Goal: Task Accomplishment & Management: Use online tool/utility

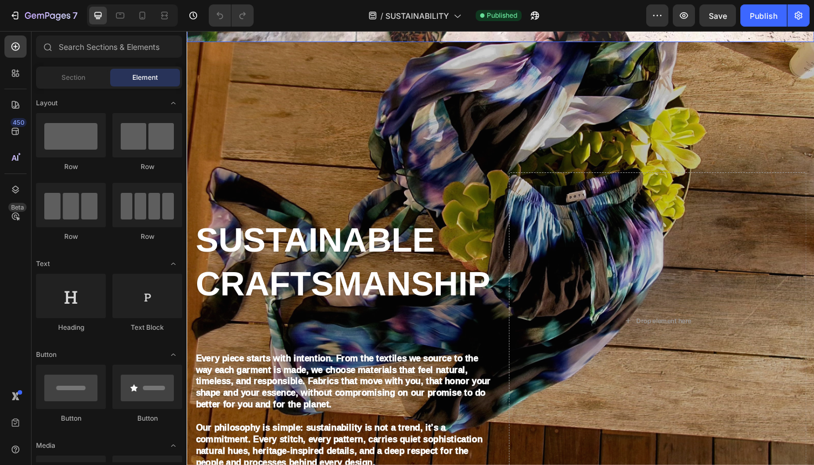
scroll to position [528, 0]
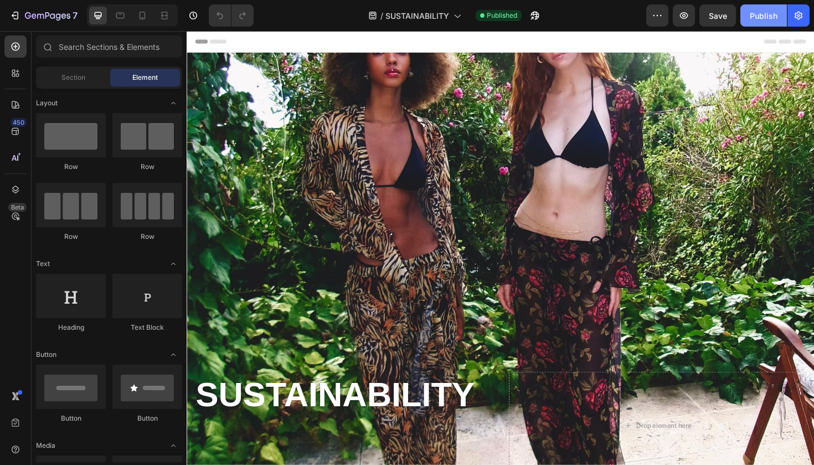
click at [760, 22] on button "Publish" at bounding box center [764, 15] width 47 height 22
click at [795, 16] on icon "button" at bounding box center [798, 15] width 11 height 11
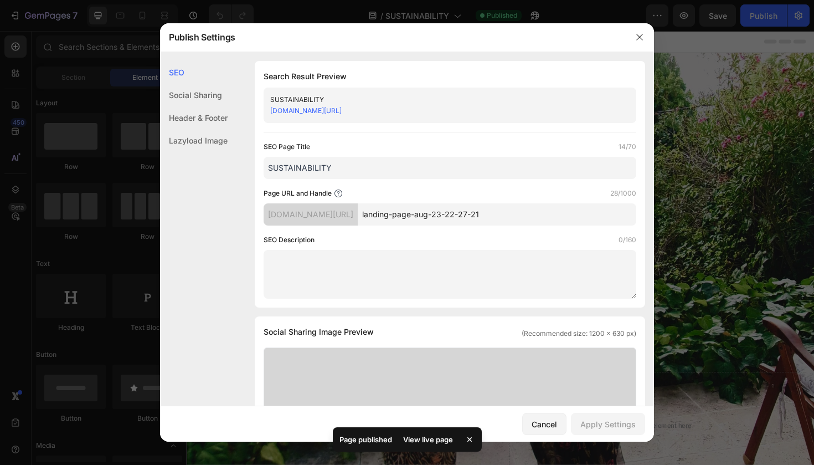
click at [437, 441] on div "View live page" at bounding box center [428, 440] width 63 height 16
click at [213, 106] on div "Social Sharing" at bounding box center [194, 117] width 68 height 23
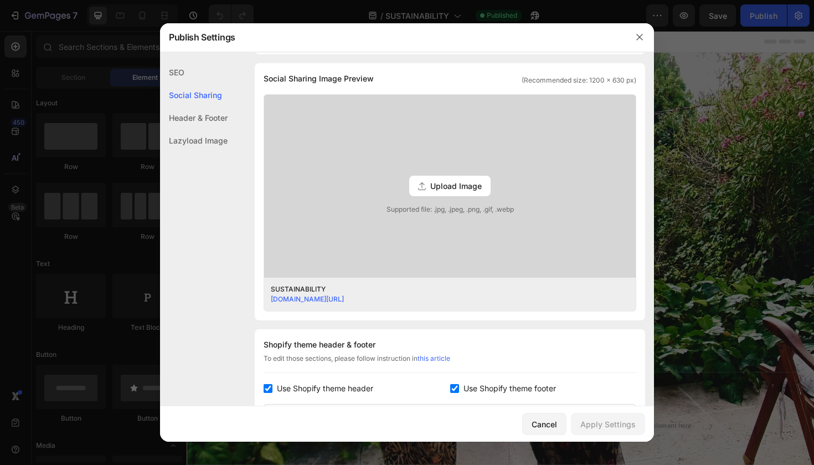
click at [202, 85] on div "Social Sharing" at bounding box center [194, 95] width 68 height 23
click at [202, 84] on div "SEO" at bounding box center [194, 95] width 68 height 23
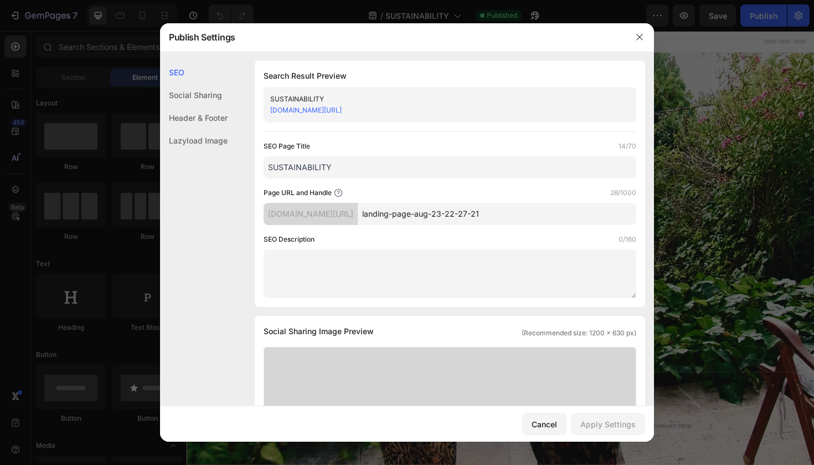
scroll to position [0, 0]
click at [390, 106] on div "65be95-15.myshopify.com/pages/landing-page-aug-23-22-27-21" at bounding box center [440, 110] width 341 height 11
click at [342, 112] on link "65be95-15.myshopify.com/pages/landing-page-aug-23-22-27-21" at bounding box center [305, 110] width 71 height 8
click at [640, 34] on icon "button" at bounding box center [639, 37] width 9 height 9
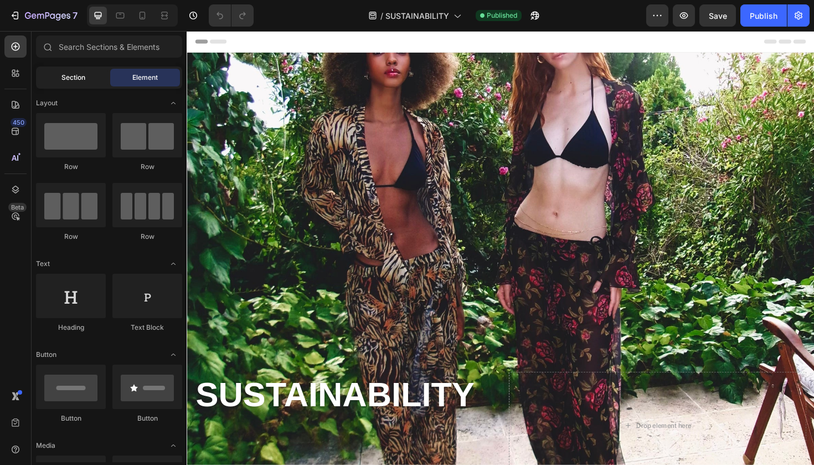
click at [65, 75] on span "Section" at bounding box center [73, 78] width 24 height 10
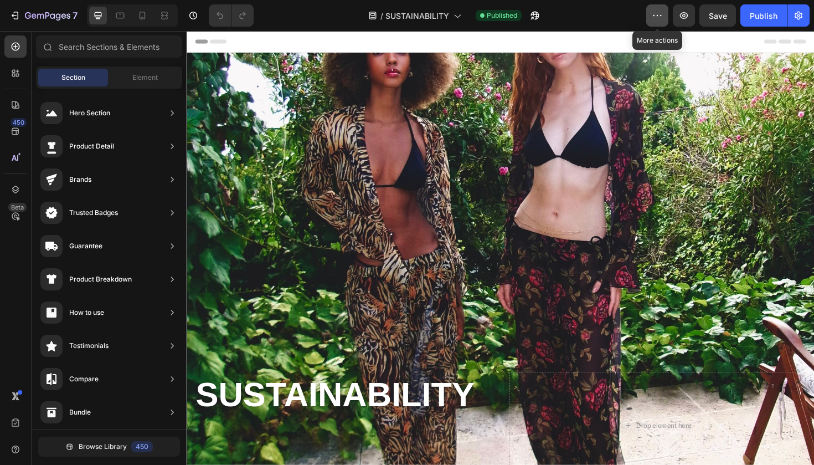
click at [658, 11] on icon "button" at bounding box center [657, 15] width 11 height 11
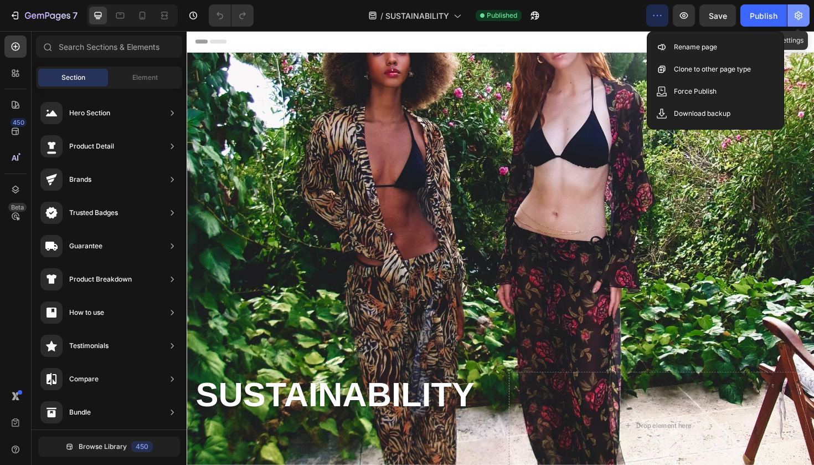
click at [796, 13] on icon "button" at bounding box center [799, 16] width 8 height 8
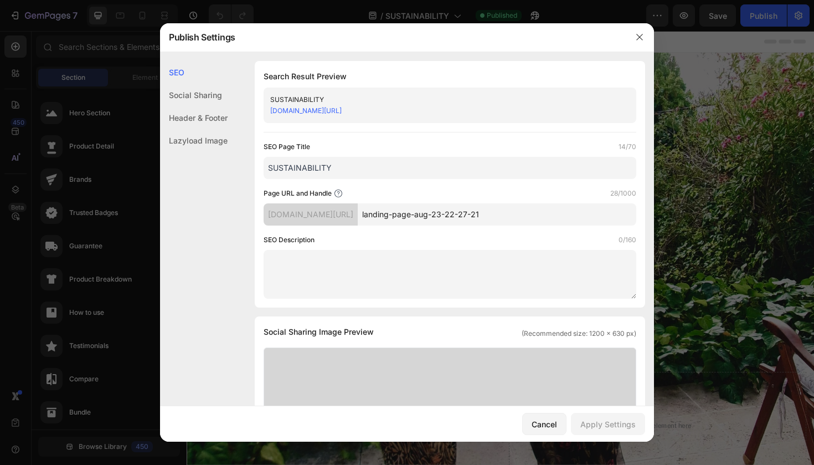
click at [342, 111] on link "65be95-15.myshopify.com/pages/landing-page-aug-23-22-27-21" at bounding box center [305, 110] width 71 height 8
click at [512, 216] on input "landing-page-aug-23-22-27-21" at bounding box center [497, 214] width 279 height 22
click at [330, 214] on div "65be95-15.myshopify.com/pages/" at bounding box center [311, 214] width 94 height 22
click at [469, 206] on input "landing-page-aug-23-22-27-21" at bounding box center [497, 214] width 279 height 22
click at [469, 211] on input "landing-page-aug-23-22-27-21" at bounding box center [497, 214] width 279 height 22
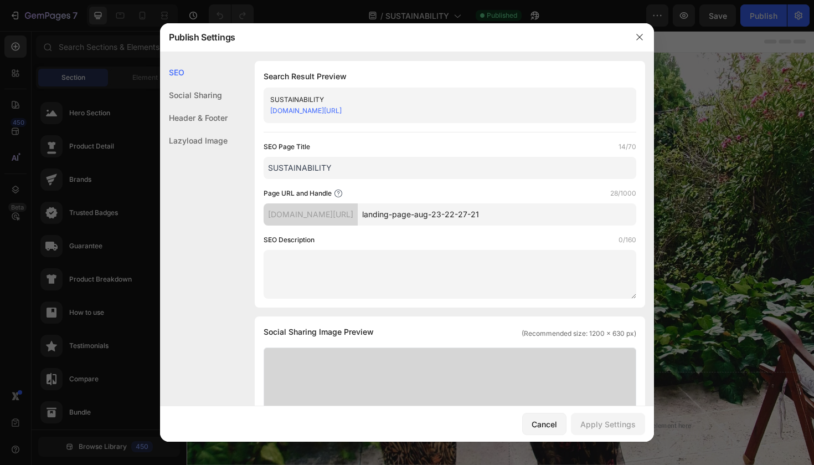
click at [649, 34] on div at bounding box center [640, 37] width 29 height 29
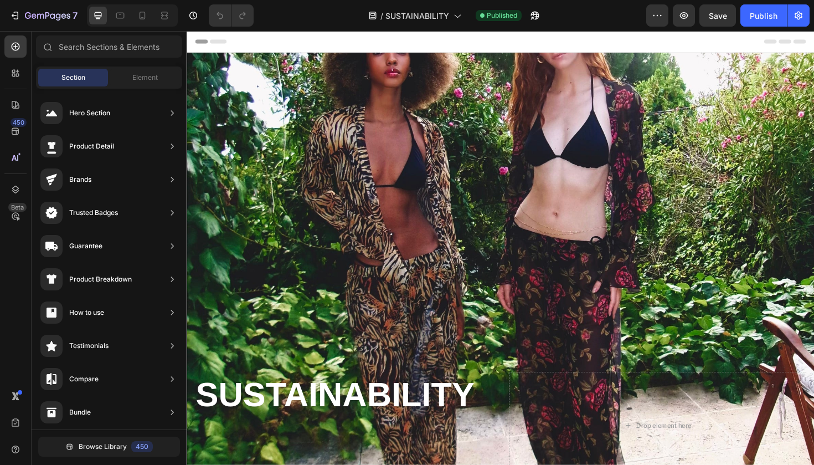
drag, startPoint x: 669, startPoint y: 34, endPoint x: 778, endPoint y: 60, distance: 112.8
click at [669, 34] on div "Header" at bounding box center [519, 42] width 647 height 22
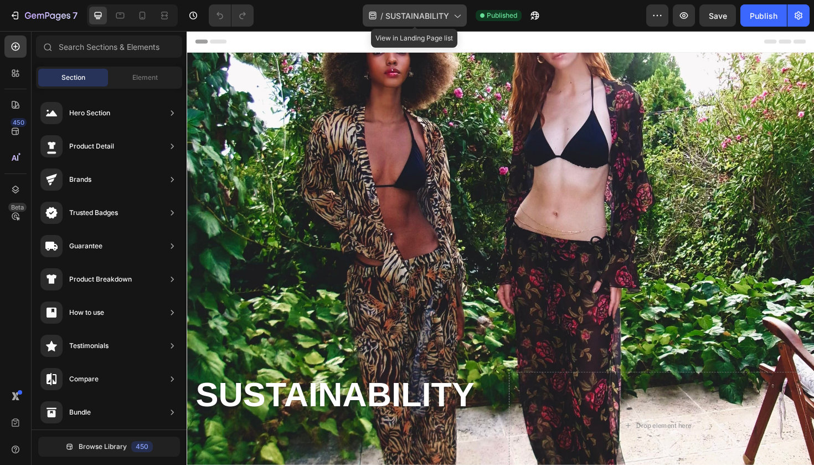
click at [453, 15] on icon at bounding box center [457, 15] width 11 height 11
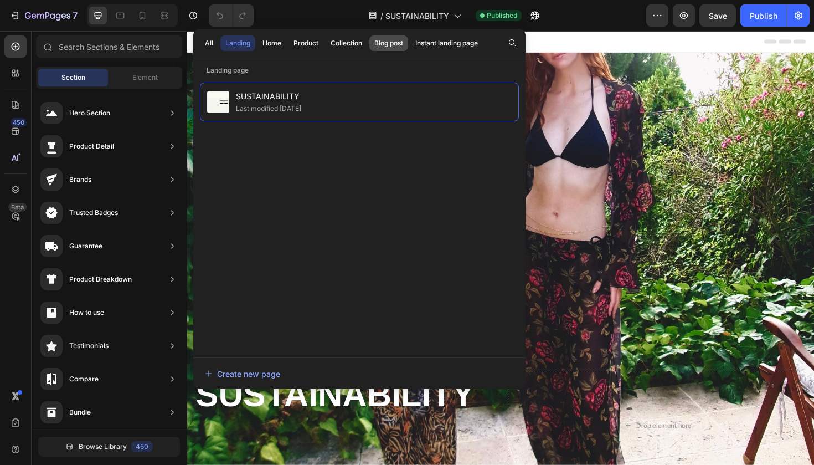
click at [389, 44] on div "Blog post" at bounding box center [389, 43] width 29 height 10
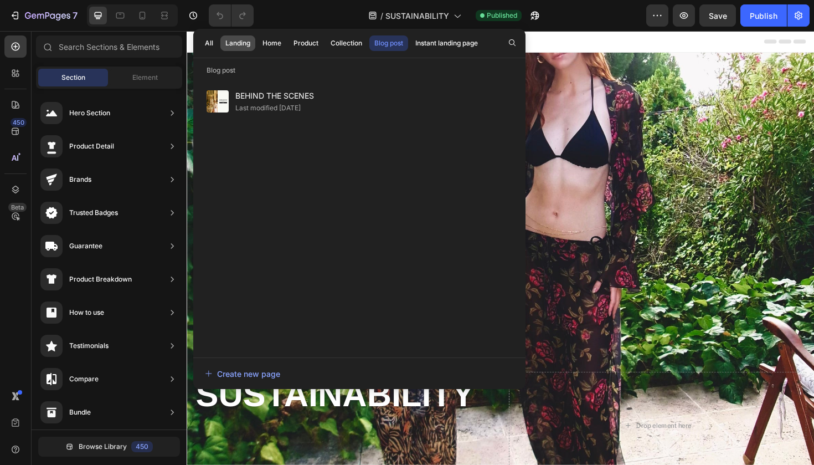
click at [258, 44] on button "Landing" at bounding box center [272, 43] width 29 height 16
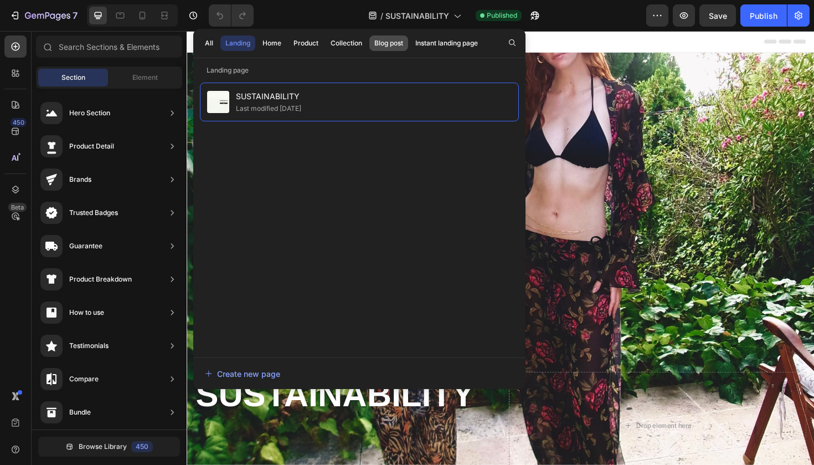
click at [387, 48] on div "Blog post" at bounding box center [389, 43] width 29 height 10
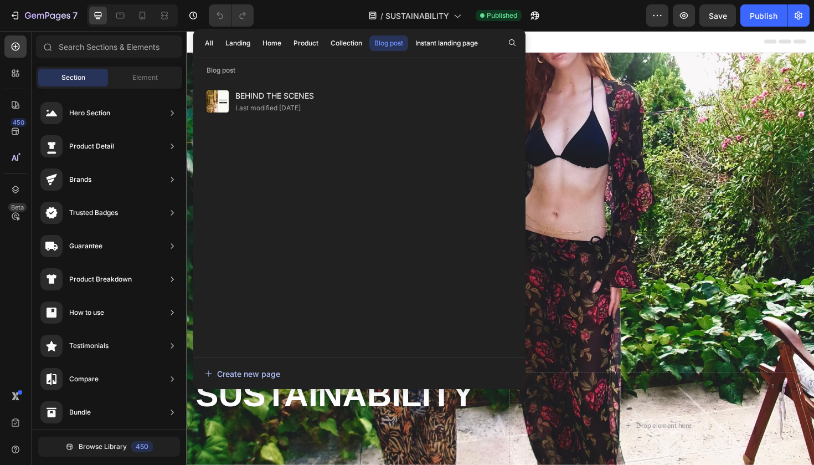
click at [259, 372] on div "Create new page" at bounding box center [242, 374] width 75 height 12
click at [444, 16] on span "SUSTAINABILITY" at bounding box center [418, 16] width 64 height 12
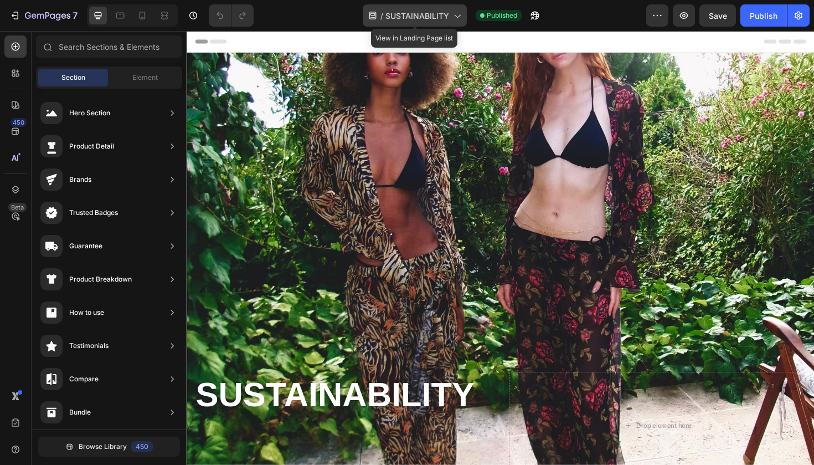
click at [444, 16] on span "SUSTAINABILITY" at bounding box center [418, 16] width 64 height 12
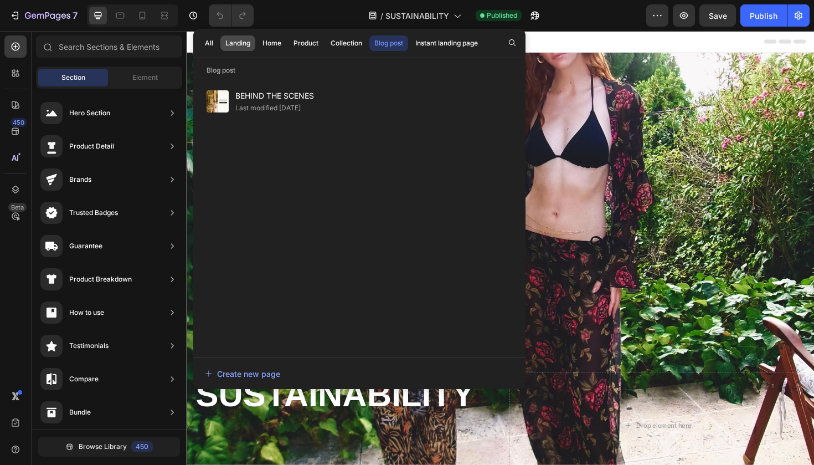
click at [229, 42] on div "Landing" at bounding box center [237, 43] width 25 height 10
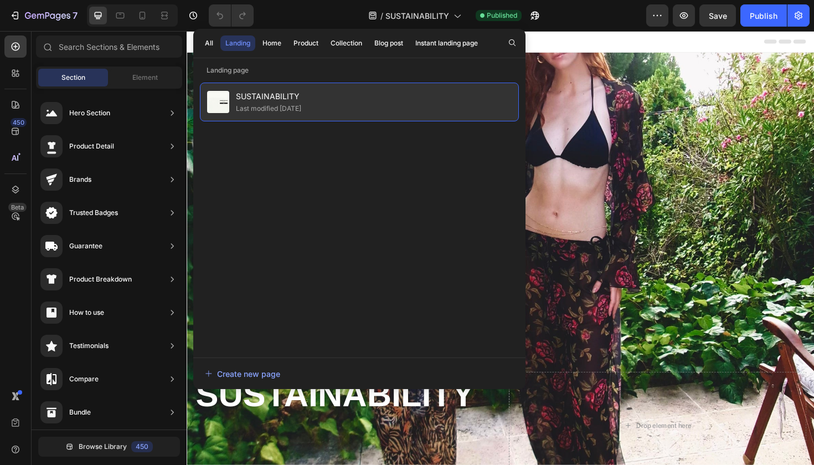
click at [268, 103] on div "Last modified 3 days ago" at bounding box center [268, 108] width 65 height 11
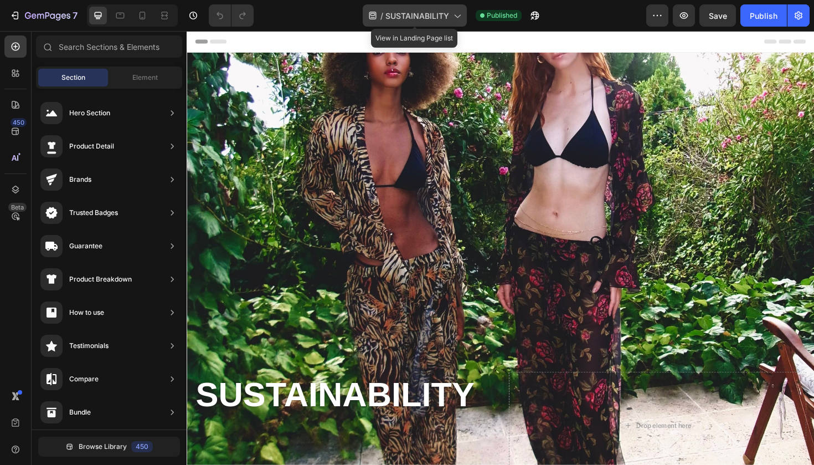
click at [435, 21] on span "SUSTAINABILITY" at bounding box center [418, 16] width 64 height 12
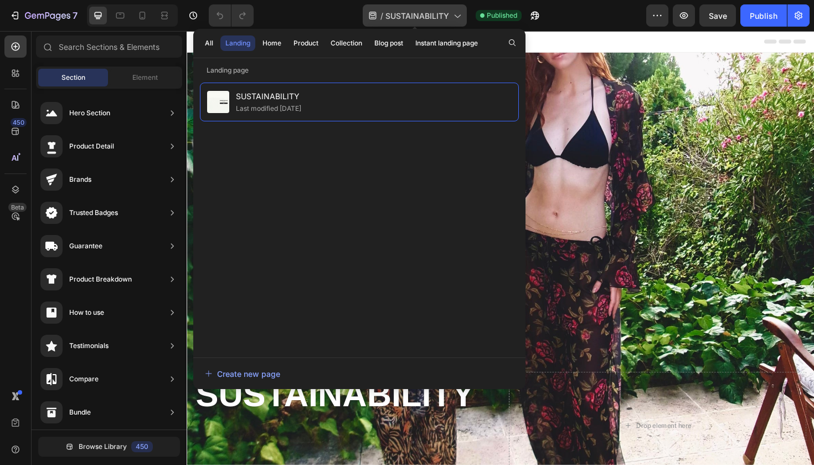
click at [435, 22] on div "/ SUSTAINABILITY" at bounding box center [415, 15] width 104 height 22
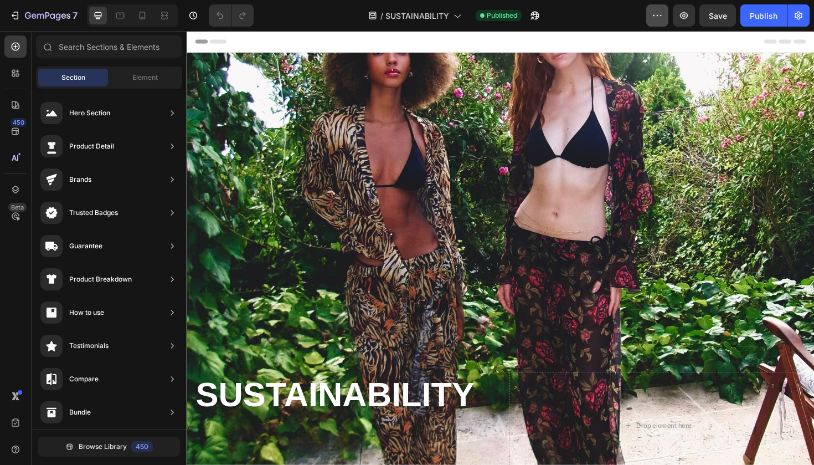
click at [654, 18] on icon "button" at bounding box center [657, 15] width 11 height 11
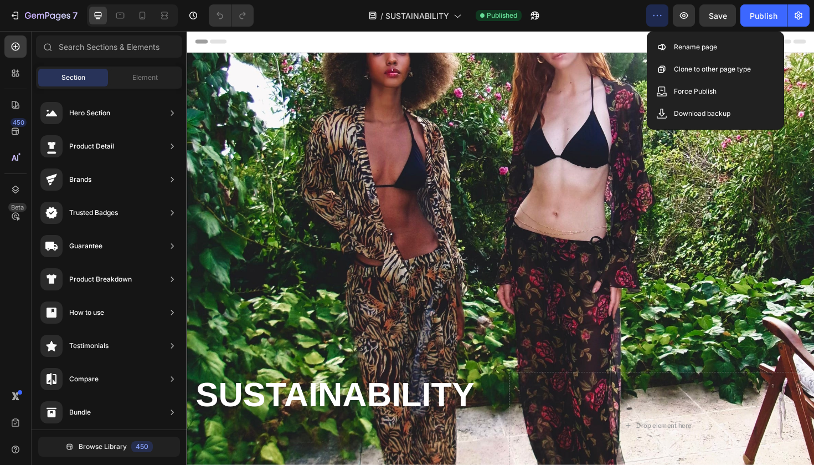
click at [616, 10] on div "/ SUSTAINABILITY Published" at bounding box center [455, 15] width 384 height 22
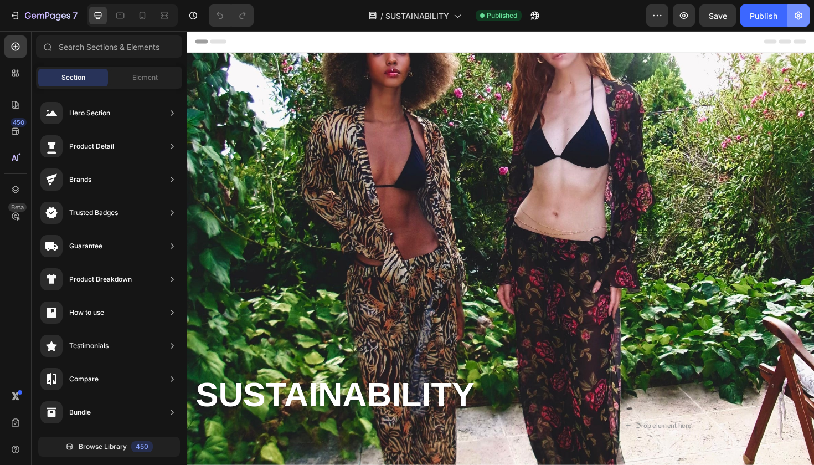
click at [809, 16] on button "button" at bounding box center [799, 15] width 22 height 22
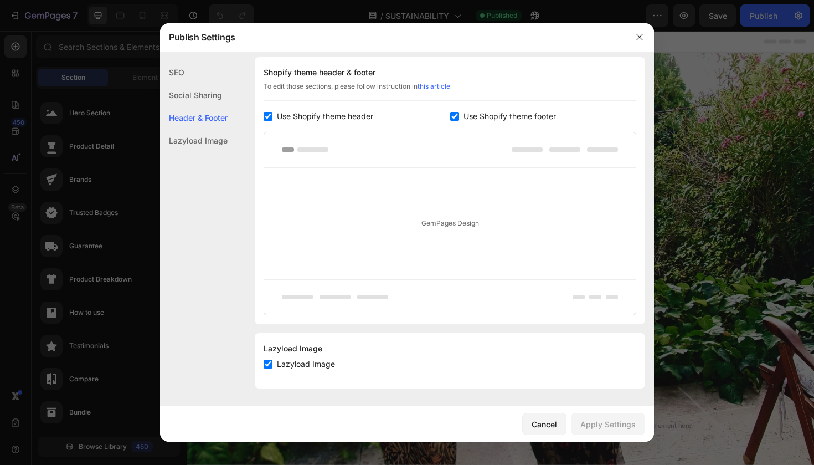
scroll to position [525, 0]
click at [534, 427] on div "Cancel" at bounding box center [544, 424] width 25 height 12
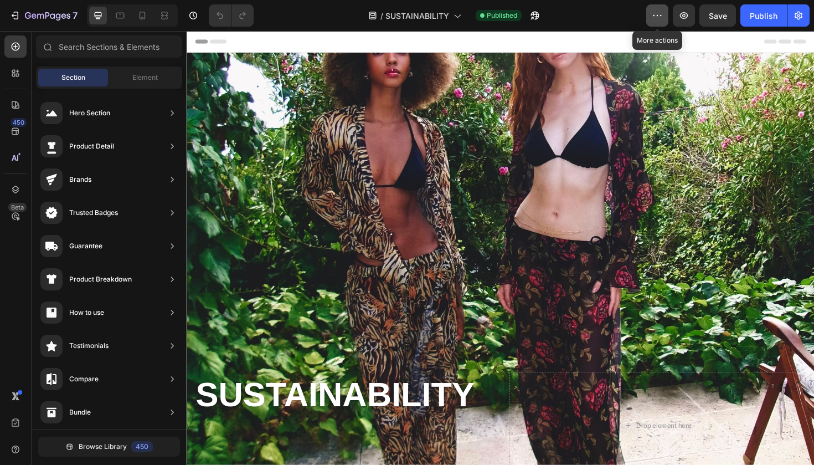
click at [658, 20] on icon "button" at bounding box center [657, 15] width 11 height 11
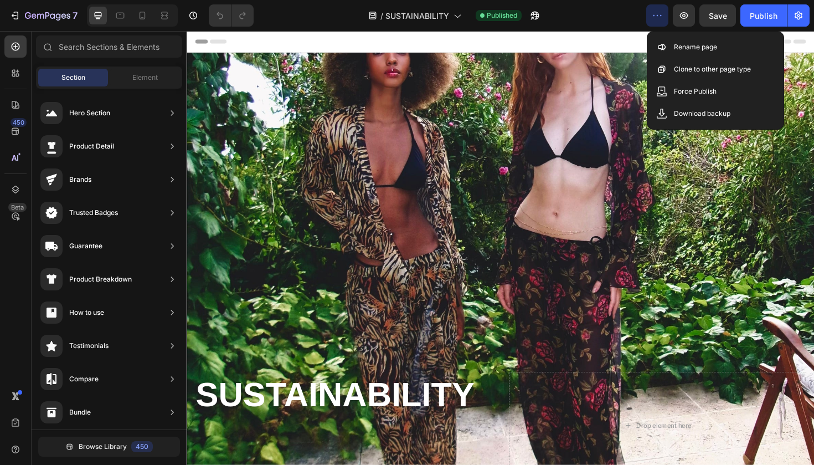
click at [631, 19] on div "/ SUSTAINABILITY Published" at bounding box center [455, 15] width 384 height 22
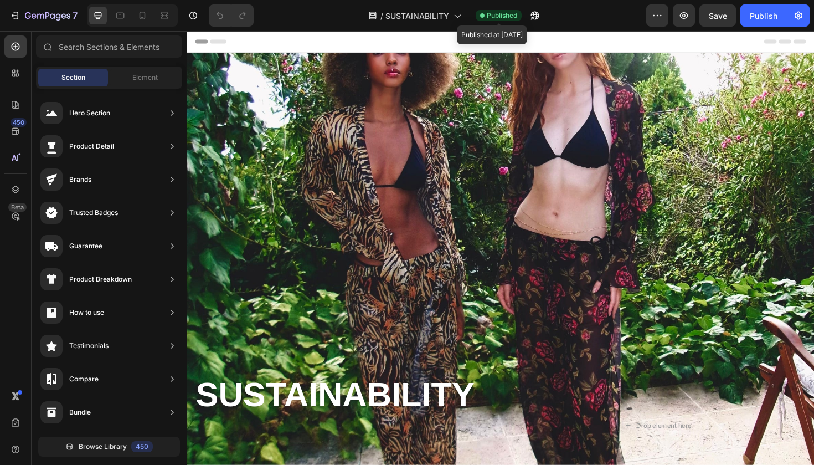
click at [492, 18] on span "Published" at bounding box center [502, 16] width 30 height 10
click at [486, 17] on div "Published" at bounding box center [499, 15] width 46 height 11
click at [494, 19] on span "Published" at bounding box center [502, 16] width 30 height 10
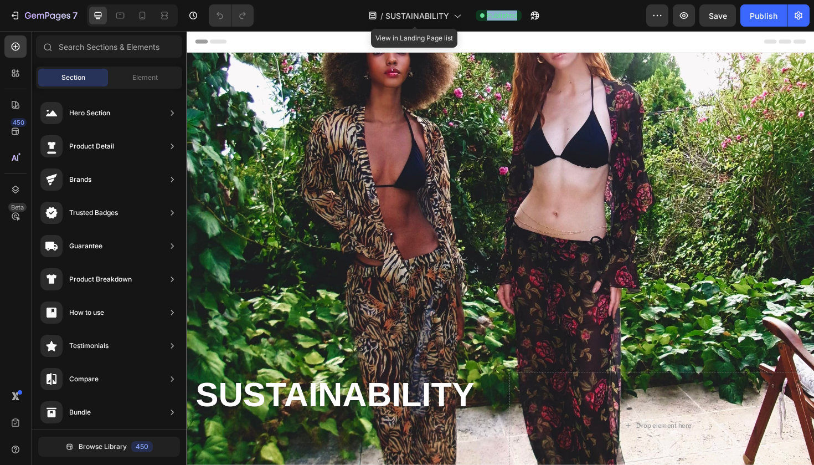
click at [450, 29] on div "7 Version history / SUSTAINABILITY View in Landing Page list Published Preview …" at bounding box center [407, 16] width 814 height 32
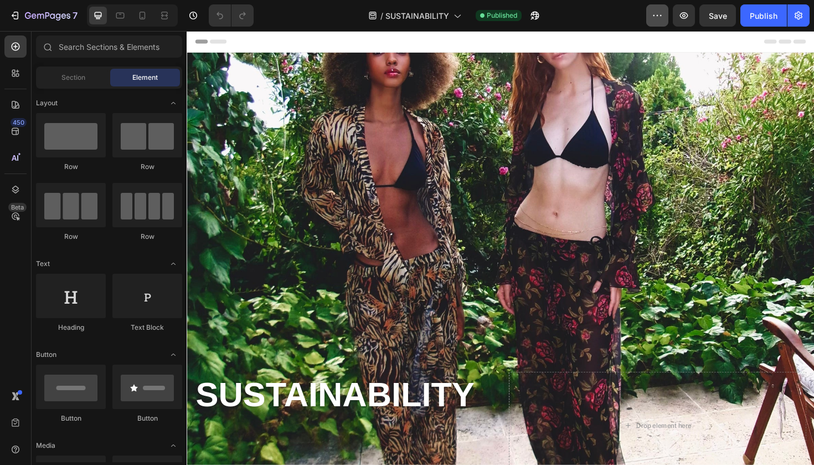
click at [662, 15] on icon "button" at bounding box center [657, 15] width 11 height 11
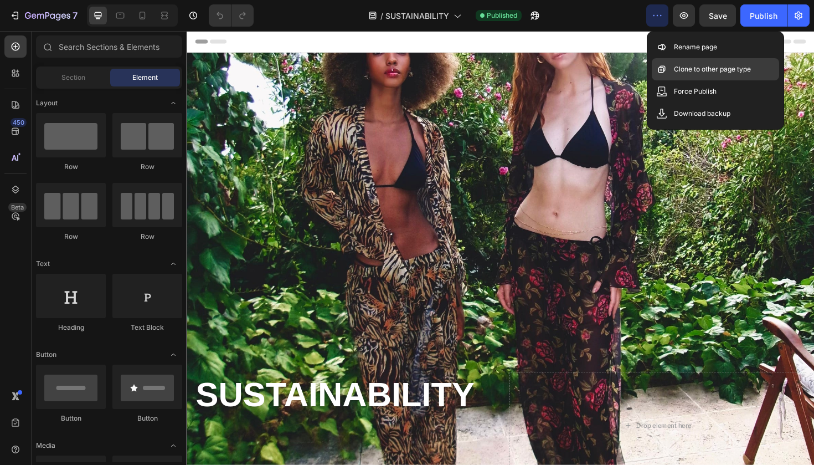
click at [672, 80] on div "Clone to other page type" at bounding box center [715, 91] width 127 height 22
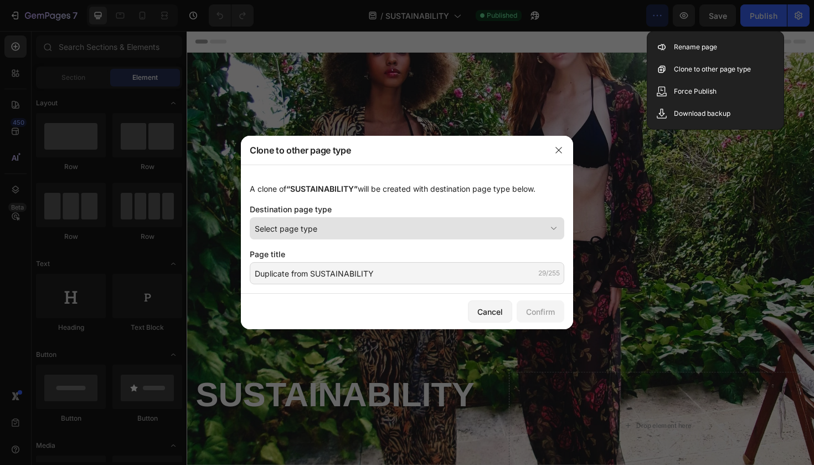
click at [374, 232] on div "Select page type" at bounding box center [400, 229] width 291 height 12
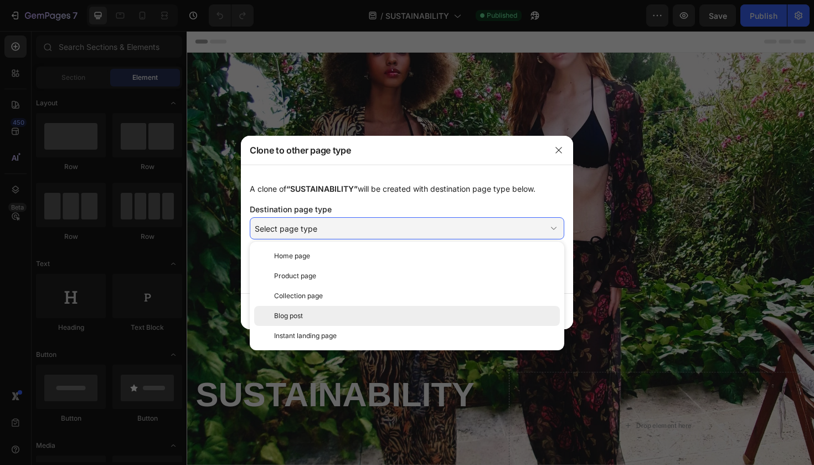
click at [353, 311] on div "Blog post" at bounding box center [414, 316] width 281 height 10
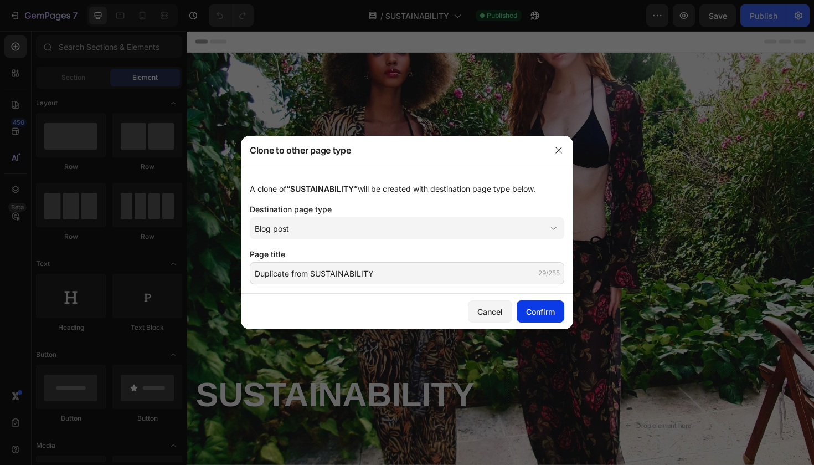
click at [534, 306] on div "Confirm" at bounding box center [540, 312] width 29 height 12
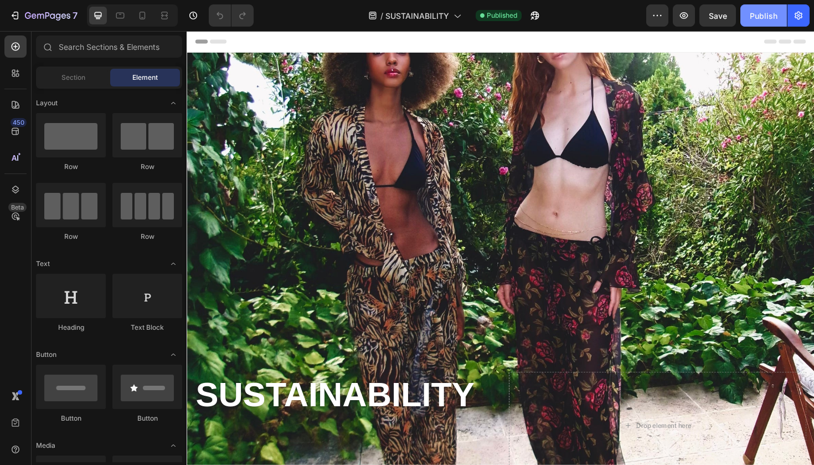
click at [767, 14] on div "Publish" at bounding box center [764, 16] width 28 height 12
click at [660, 11] on icon "button" at bounding box center [657, 15] width 11 height 11
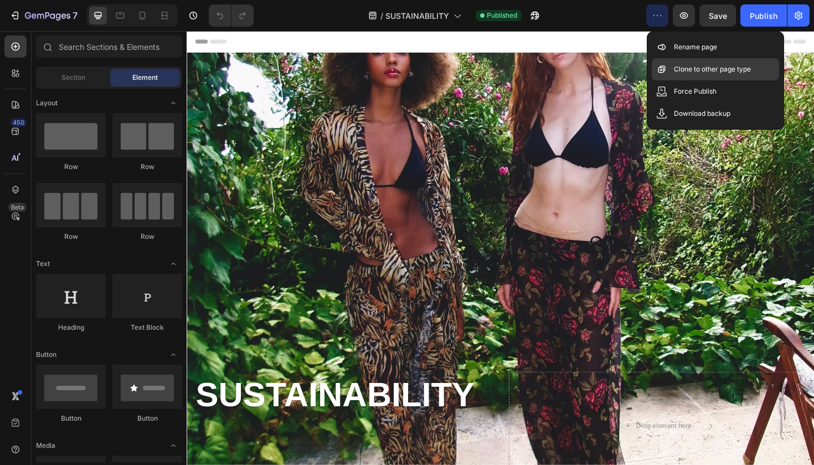
click at [667, 70] on icon at bounding box center [662, 69] width 11 height 11
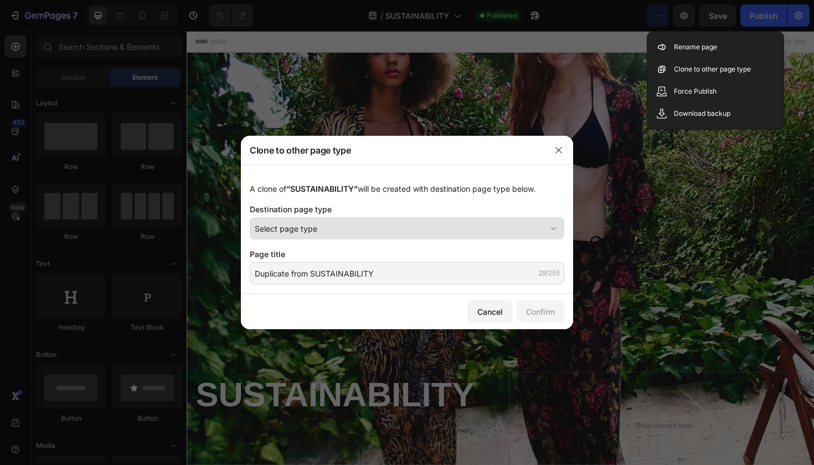
click at [480, 222] on button "Select page type" at bounding box center [407, 228] width 315 height 22
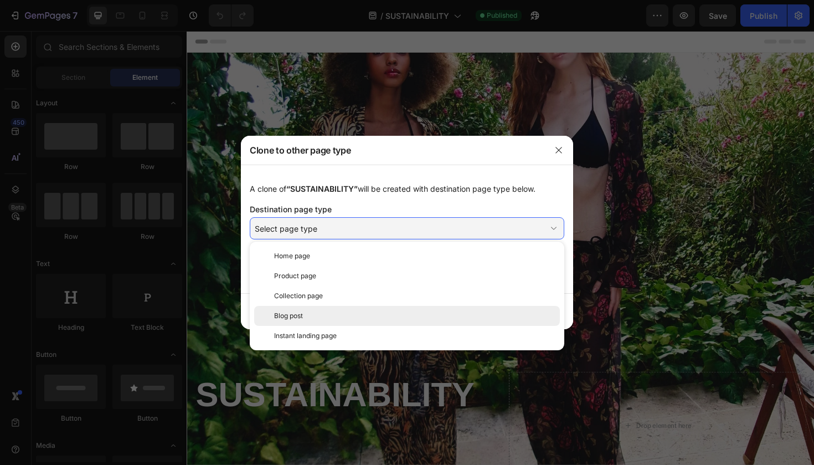
click at [424, 314] on div "Blog post" at bounding box center [414, 316] width 281 height 10
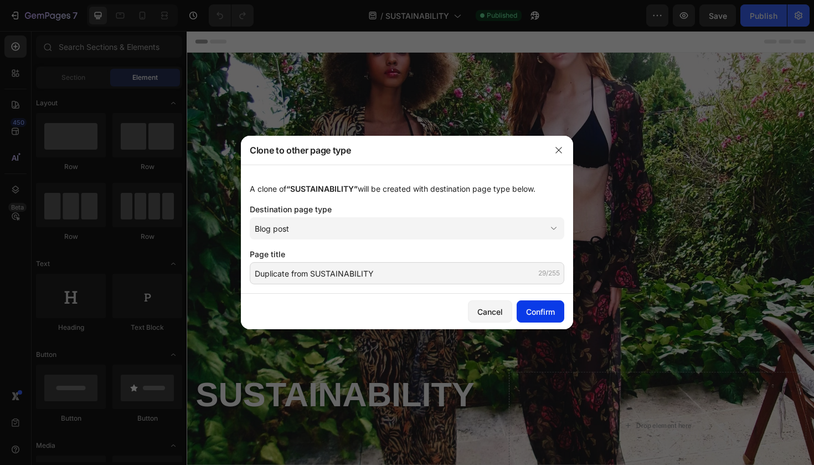
click at [537, 311] on div "Confirm" at bounding box center [540, 312] width 29 height 12
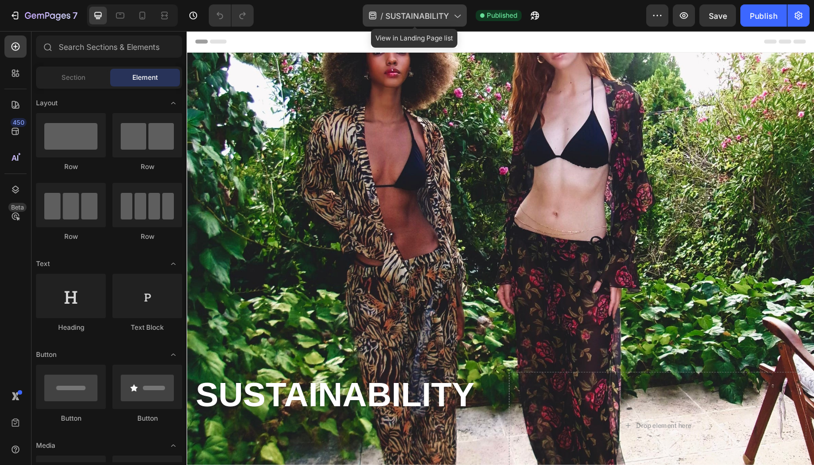
click at [456, 23] on div "/ SUSTAINABILITY" at bounding box center [415, 15] width 104 height 22
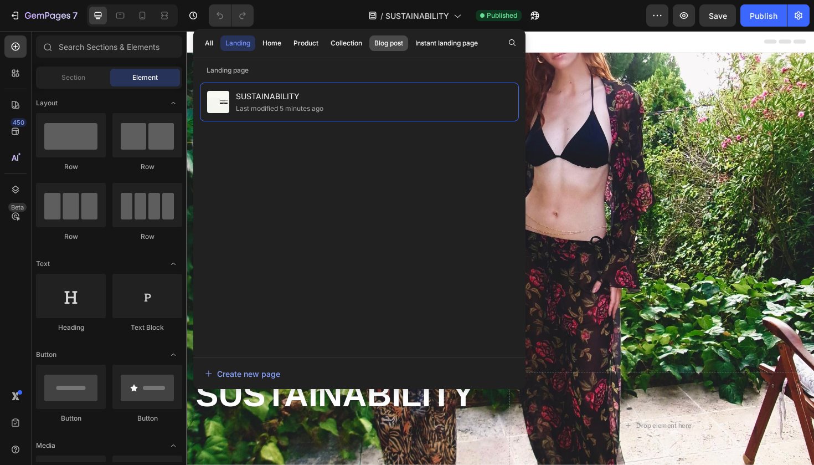
click at [377, 42] on div "Blog post" at bounding box center [389, 43] width 29 height 10
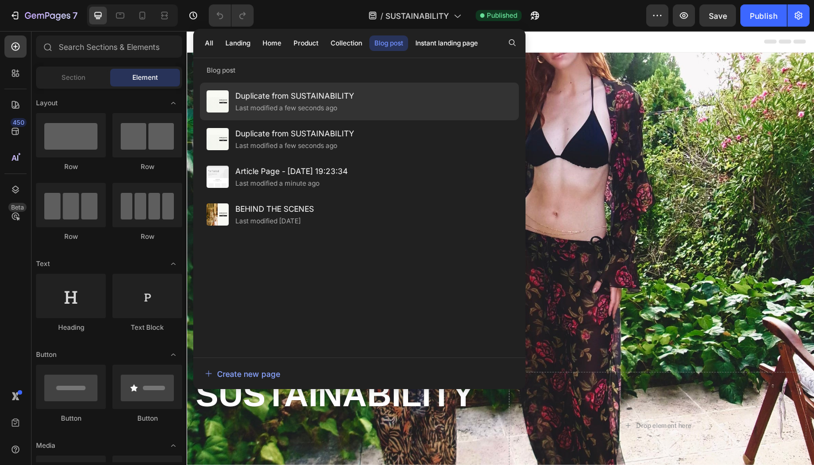
click at [299, 107] on div "Last modified a few seconds ago" at bounding box center [286, 107] width 102 height 11
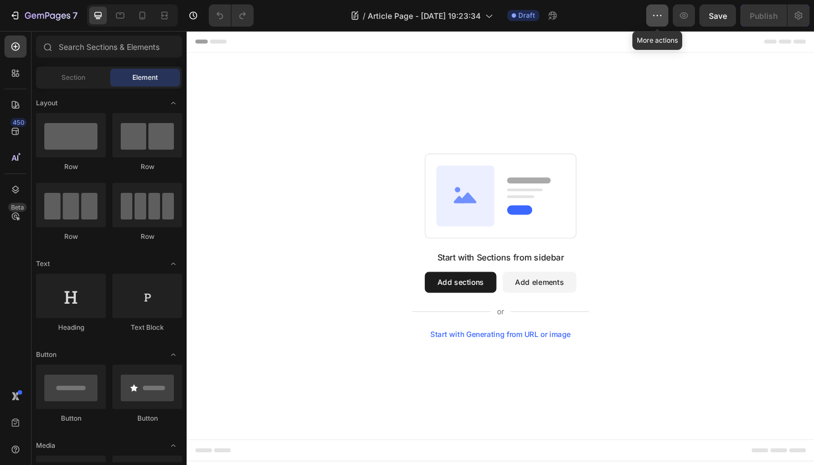
click at [659, 15] on icon "button" at bounding box center [657, 15] width 11 height 11
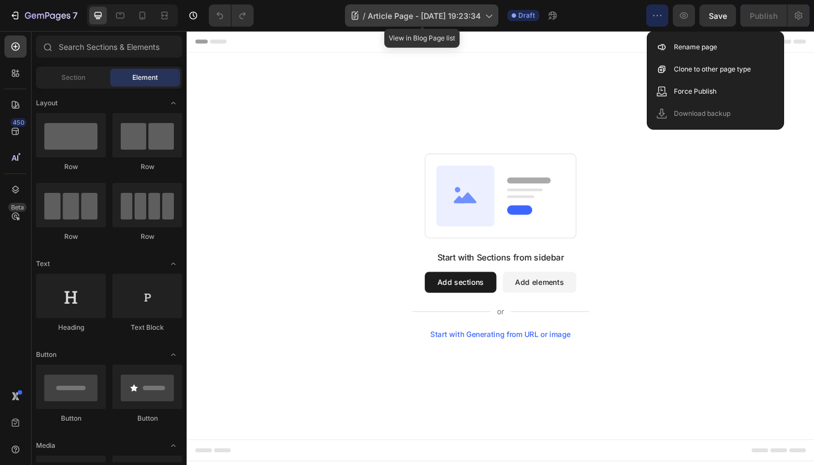
click at [481, 18] on span "Article Page - [DATE] 19:23:34" at bounding box center [424, 16] width 113 height 12
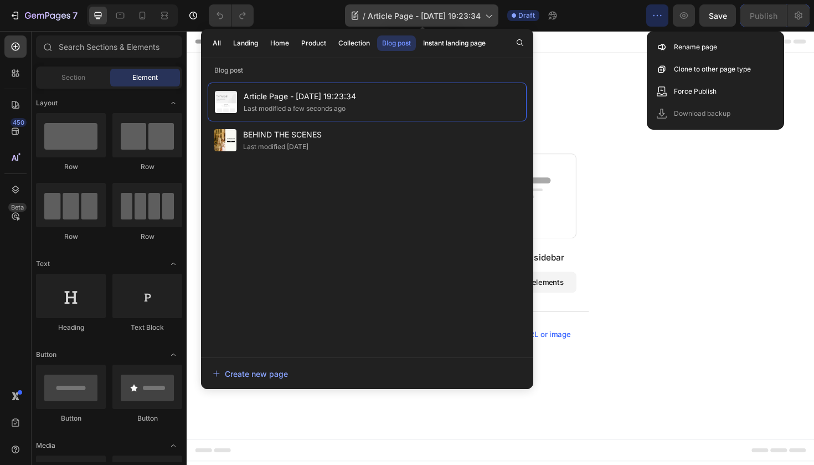
click at [481, 18] on span "Article Page - [DATE] 19:23:34" at bounding box center [424, 16] width 113 height 12
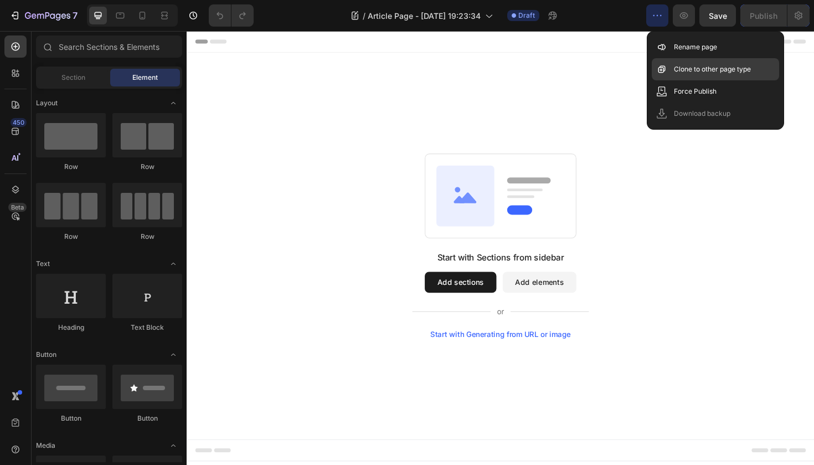
click at [688, 74] on p "Clone to other page type" at bounding box center [712, 69] width 77 height 11
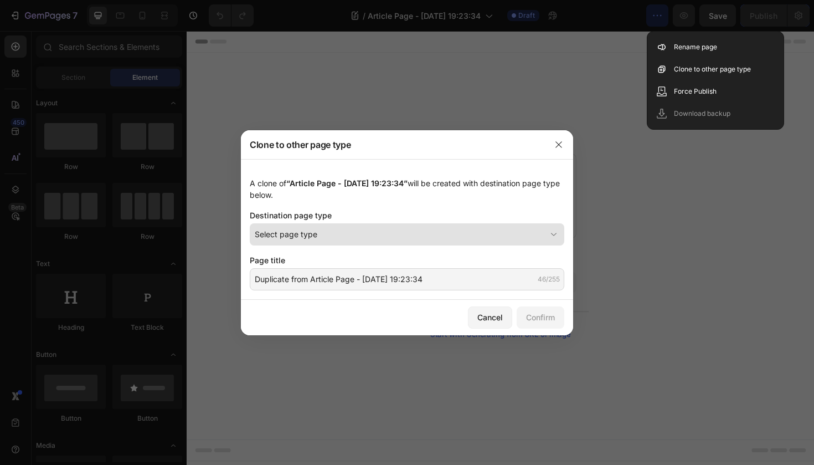
click at [448, 234] on div "Select page type" at bounding box center [400, 234] width 291 height 12
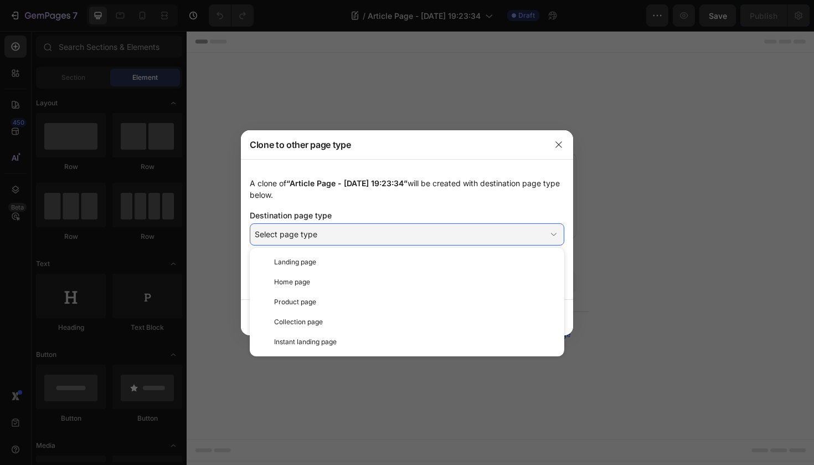
click at [445, 200] on div "A clone of “Article Page - Aug 27, 19:23:34” will be created with destination p…" at bounding box center [407, 188] width 315 height 23
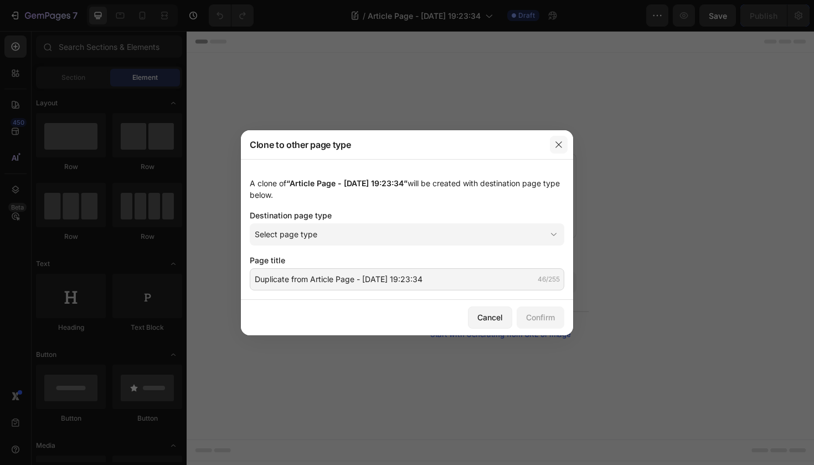
click at [560, 145] on icon "button" at bounding box center [559, 144] width 6 height 6
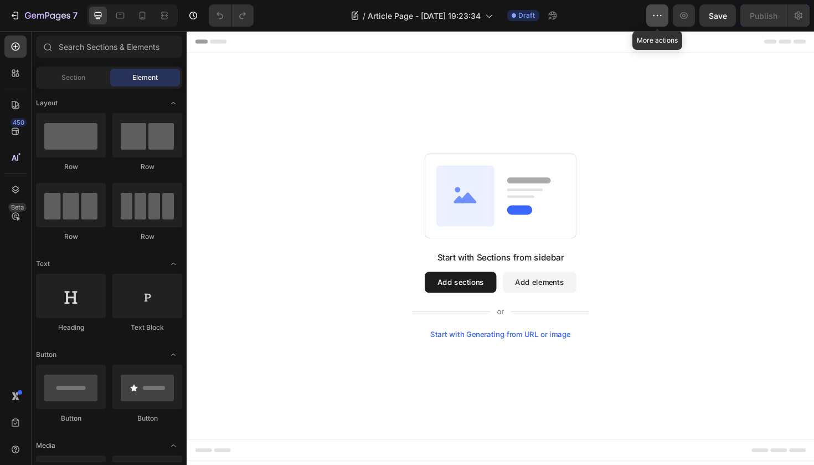
click at [657, 15] on icon "button" at bounding box center [657, 15] width 11 height 11
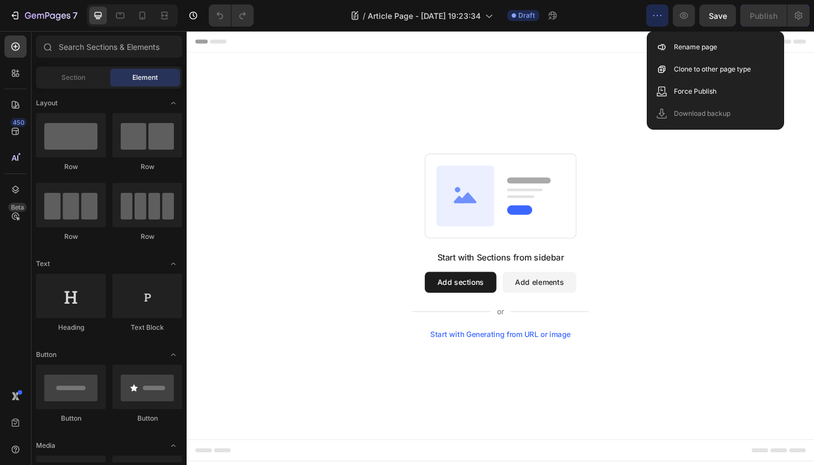
click at [607, 101] on div "Start with Sections from sidebar Add sections Add elements Start with Generatin…" at bounding box center [519, 258] width 665 height 409
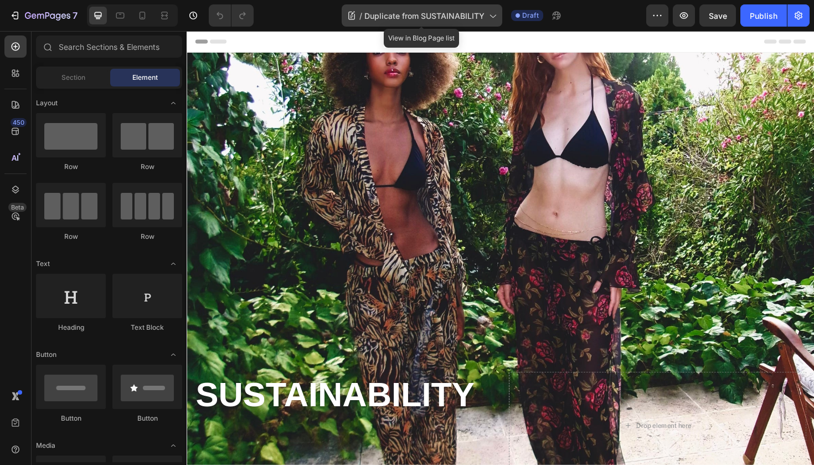
click at [418, 14] on span "Duplicate from SUSTAINABILITY" at bounding box center [425, 16] width 120 height 12
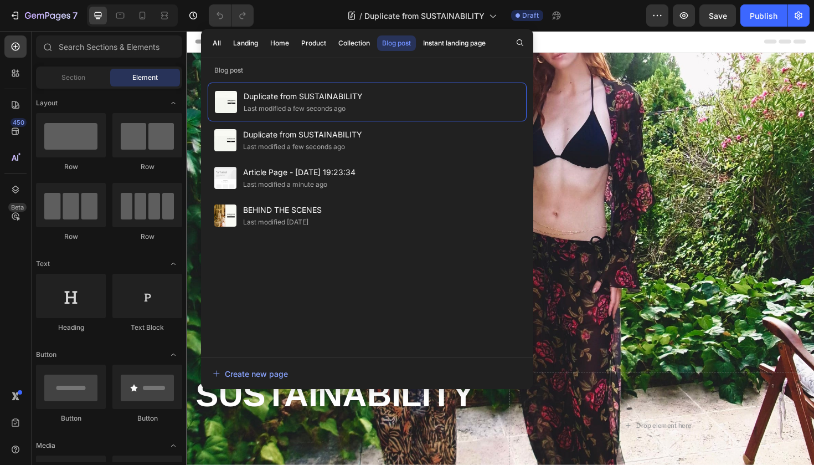
click at [612, 28] on div "7 Version history / Duplicate from SUSTAINABILITY Draft Preview Save Publish" at bounding box center [407, 16] width 814 height 32
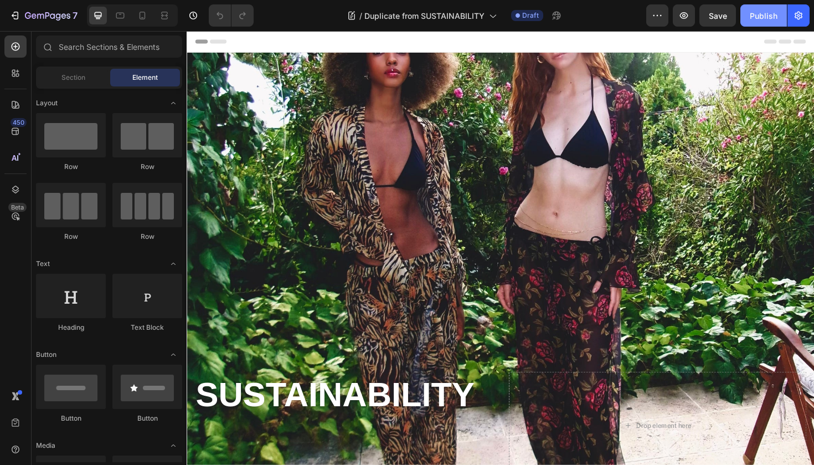
click at [775, 12] on div "Publish" at bounding box center [764, 16] width 28 height 12
click at [795, 18] on icon "button" at bounding box center [798, 15] width 11 height 11
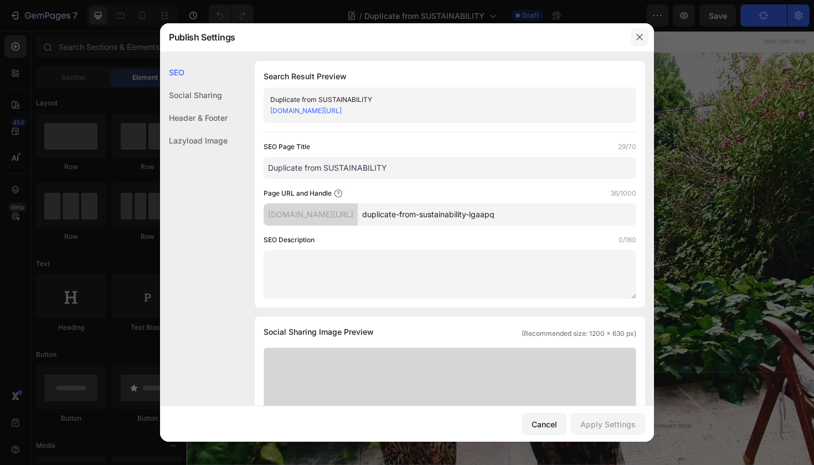
click at [639, 40] on icon "button" at bounding box center [639, 37] width 9 height 9
